Goal: Information Seeking & Learning: Find specific page/section

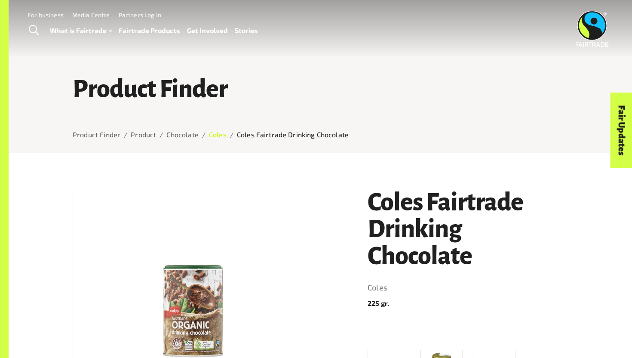
click at [216, 134] on link "Coles" at bounding box center [218, 134] width 18 height 8
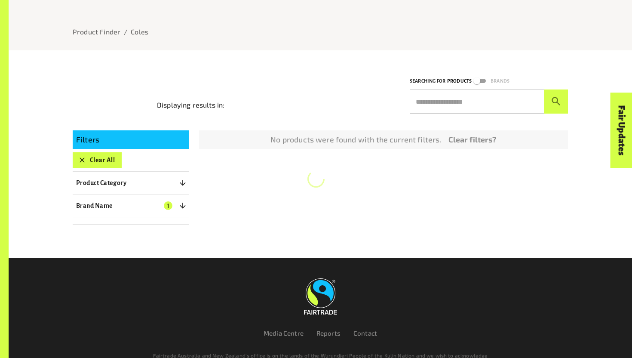
scroll to position [148, 0]
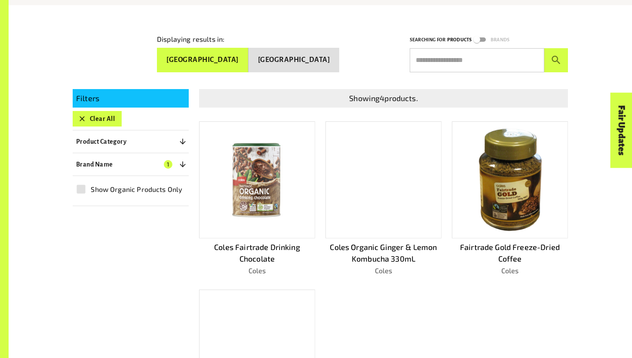
click at [171, 141] on button "Product Category 0" at bounding box center [131, 141] width 116 height 15
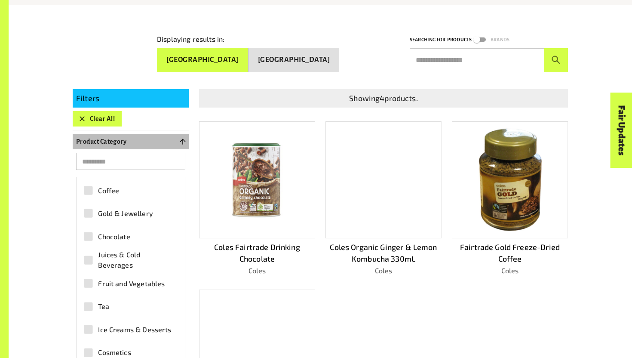
click at [171, 141] on button "Product Category 0" at bounding box center [131, 141] width 116 height 15
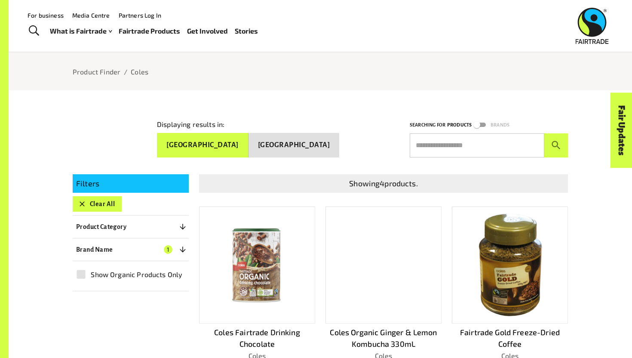
scroll to position [0, 0]
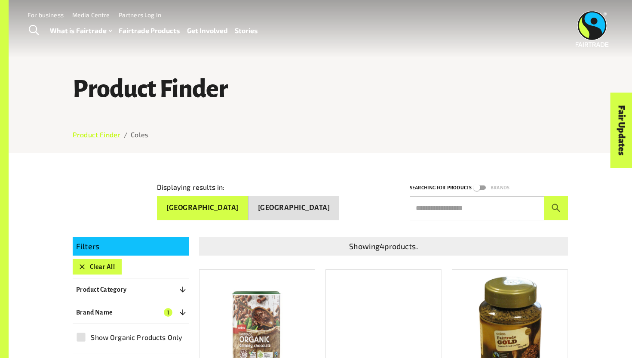
click at [83, 136] on link "Product Finder" at bounding box center [97, 134] width 48 height 8
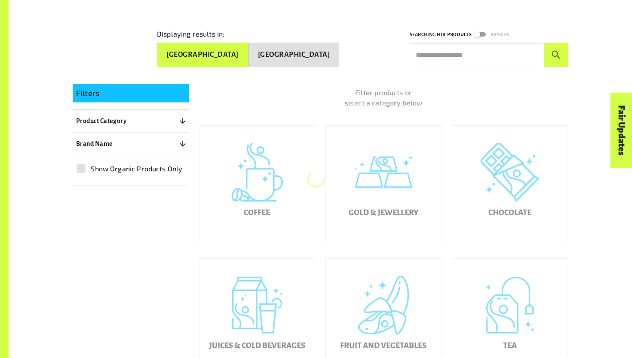
scroll to position [155, 0]
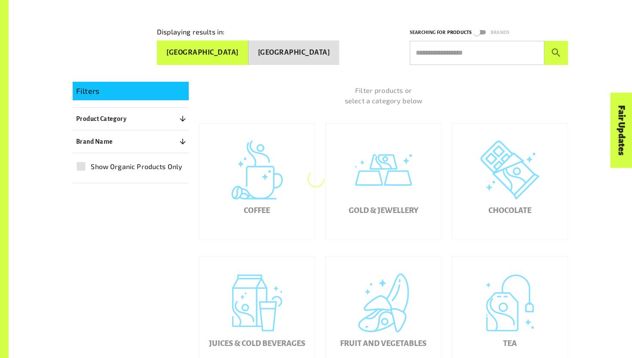
click at [139, 135] on button "Brand Name 0" at bounding box center [131, 141] width 116 height 15
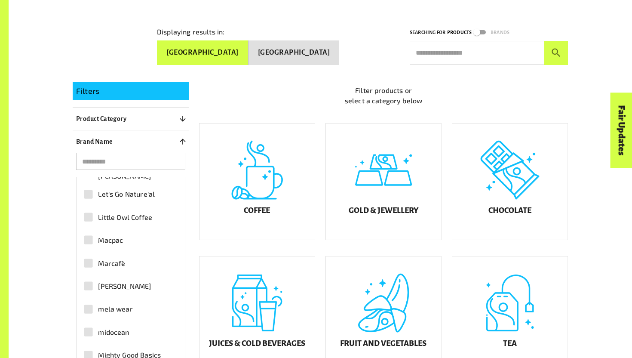
scroll to position [1621, 0]
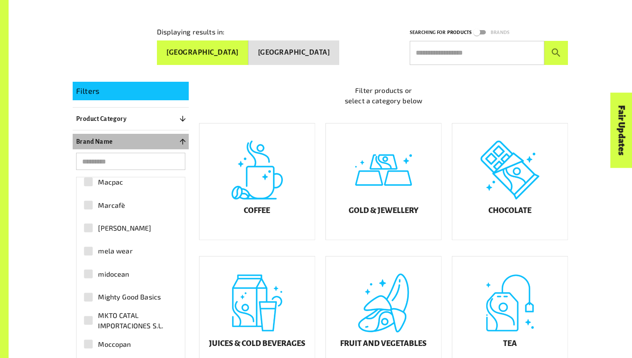
click at [153, 134] on button "Brand Name 0" at bounding box center [131, 141] width 116 height 15
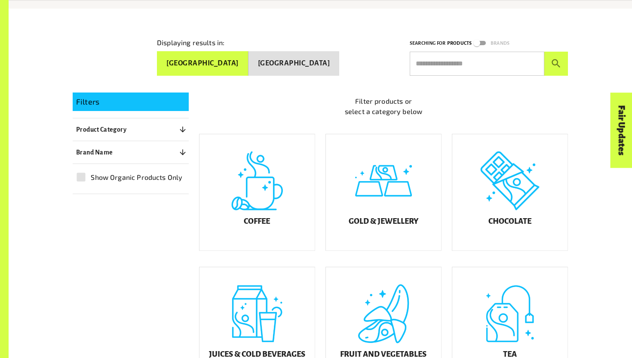
scroll to position [161, 0]
